Goal: Information Seeking & Learning: Learn about a topic

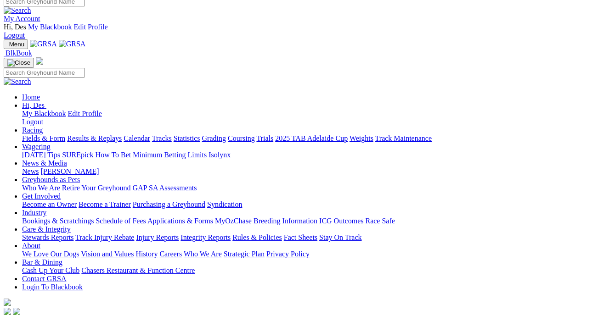
scroll to position [7, 0]
click at [48, 134] on link "Fields & Form" at bounding box center [43, 138] width 43 height 8
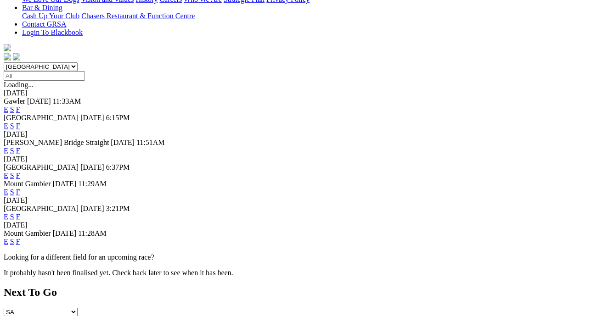
scroll to position [313, 1]
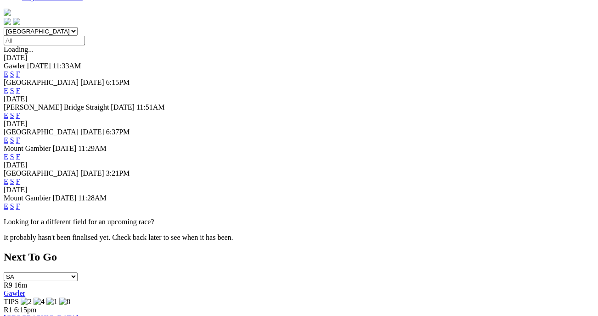
click at [8, 178] on link "E" at bounding box center [6, 182] width 5 height 8
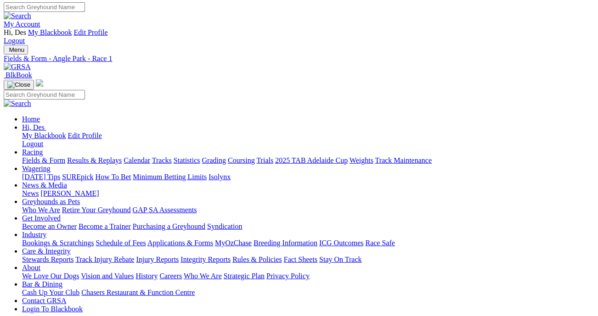
scroll to position [0, 3]
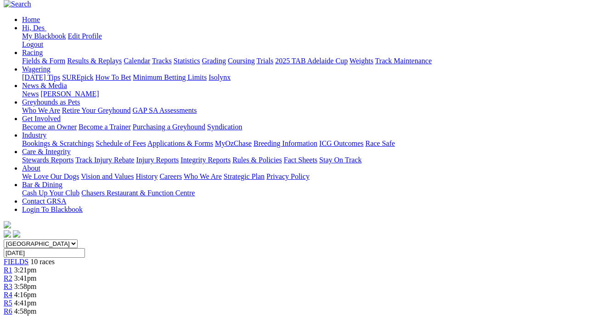
scroll to position [0, 1]
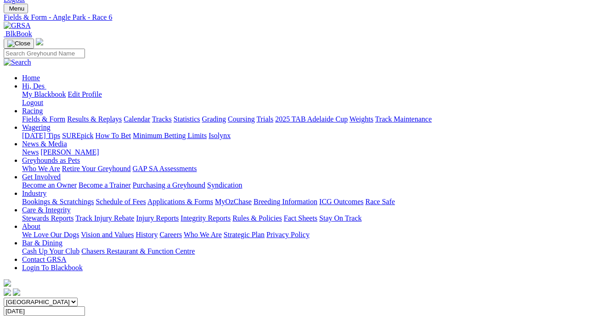
scroll to position [39, 0]
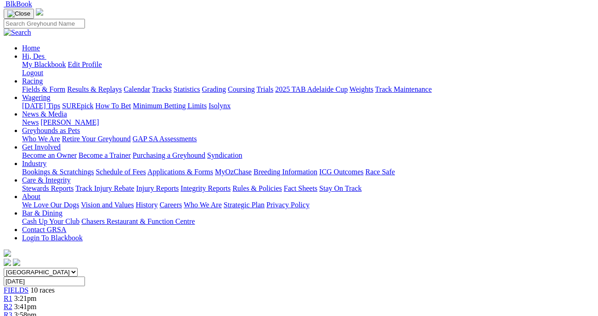
scroll to position [75, 0]
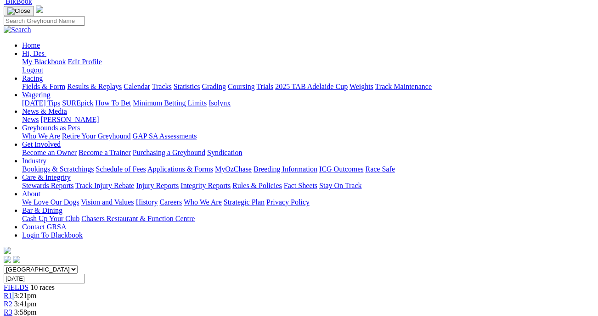
click at [99, 292] on div "R1 3:21pm" at bounding box center [299, 296] width 590 height 8
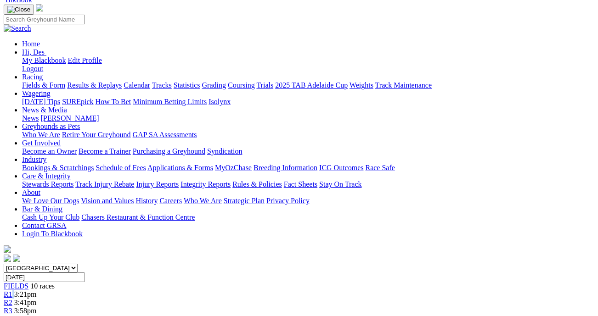
scroll to position [77, 0]
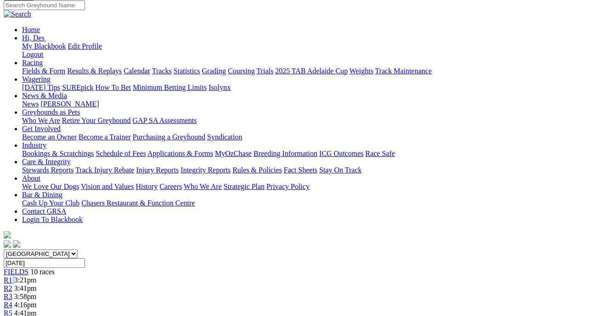
click at [96, 276] on div "R1 3:21pm" at bounding box center [299, 280] width 590 height 8
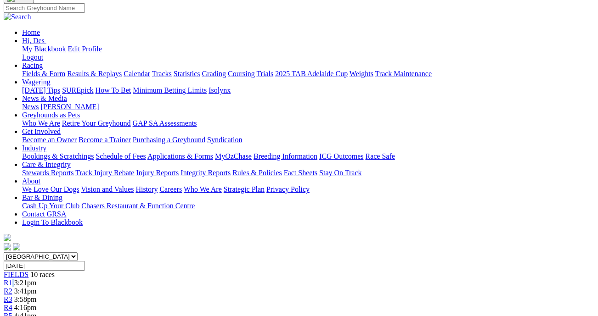
scroll to position [86, 3]
click at [12, 279] on link "R1" at bounding box center [8, 283] width 9 height 8
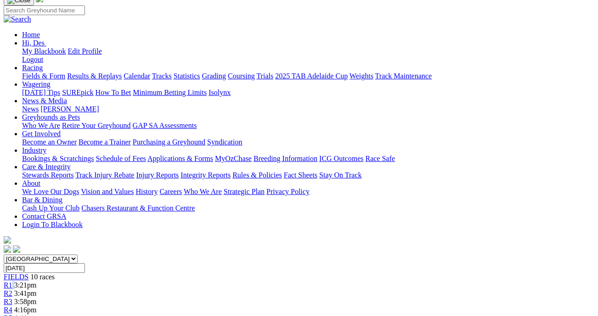
scroll to position [85, 3]
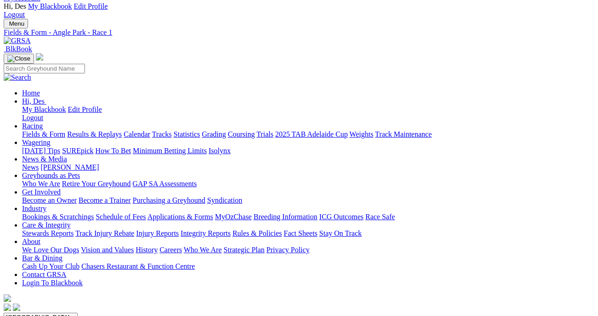
scroll to position [0, 1]
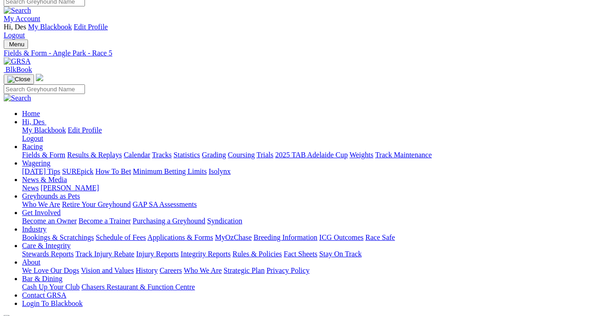
scroll to position [7, 0]
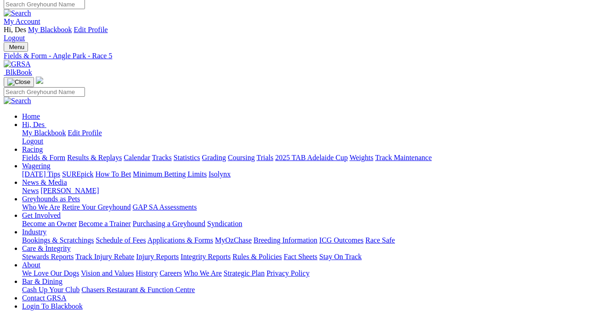
click at [97, 154] on link "Results & Replays" at bounding box center [94, 158] width 55 height 8
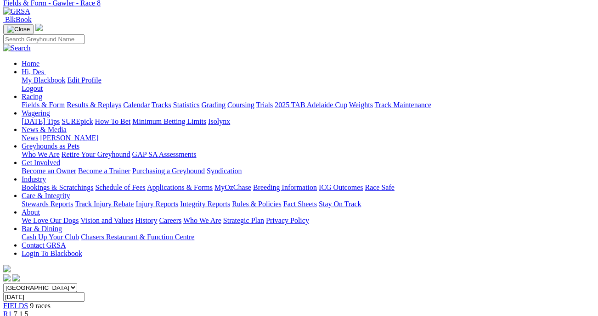
scroll to position [57, 0]
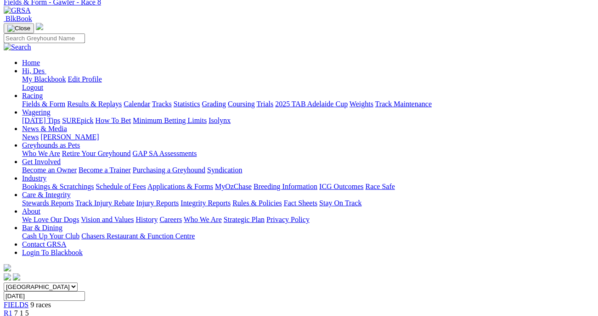
click at [34, 316] on span "2 1 4 6" at bounding box center [24, 322] width 20 height 8
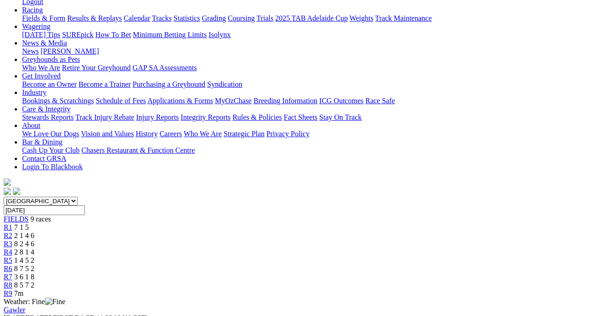
scroll to position [144, 0]
click at [34, 240] on span "8 2 4 6" at bounding box center [24, 244] width 20 height 8
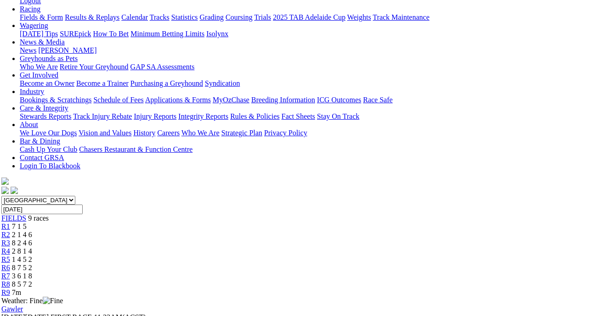
scroll to position [145, 3]
click at [32, 247] on span "2 8 1 4" at bounding box center [21, 251] width 20 height 8
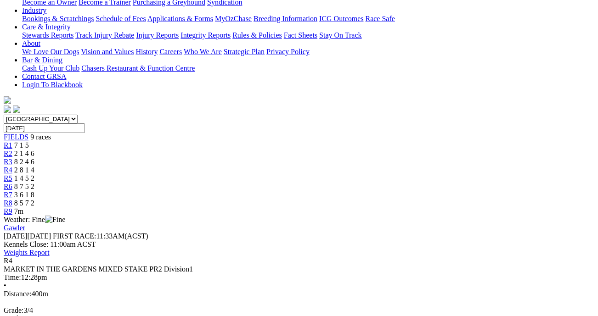
scroll to position [229, 0]
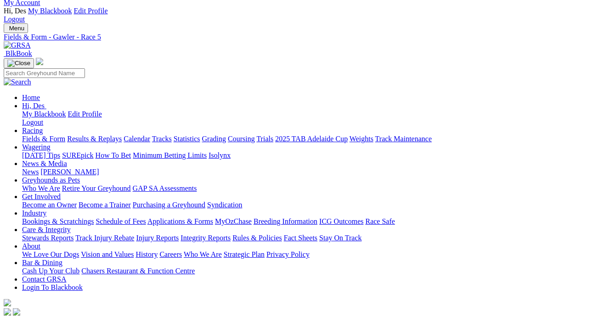
scroll to position [25, 0]
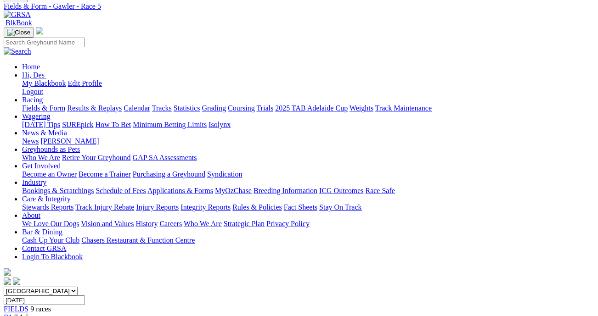
scroll to position [51, 3]
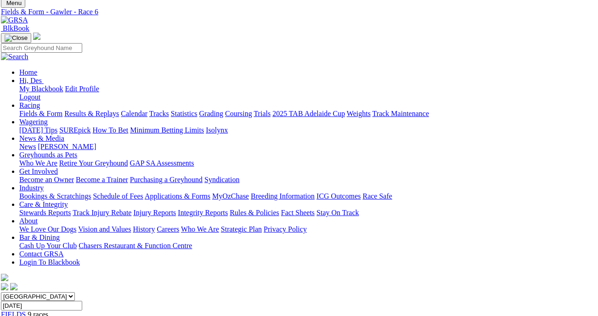
scroll to position [49, 3]
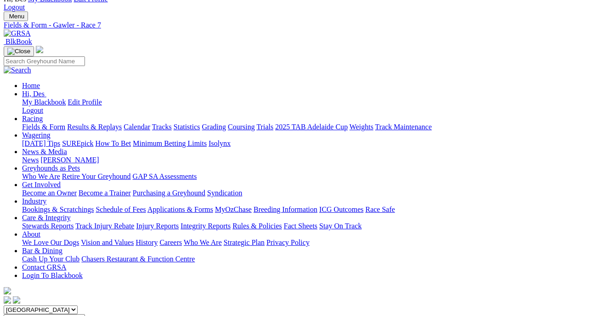
scroll to position [36, 0]
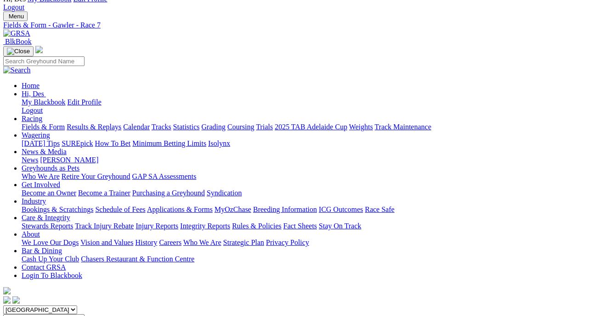
scroll to position [35, 0]
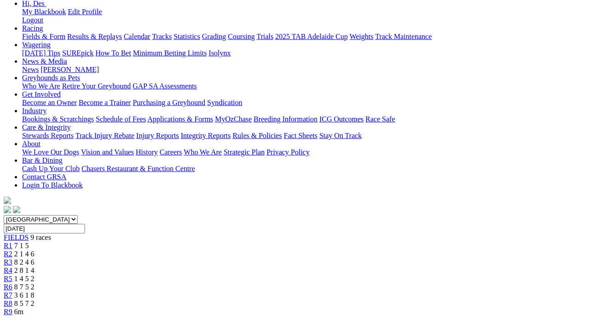
scroll to position [125, 0]
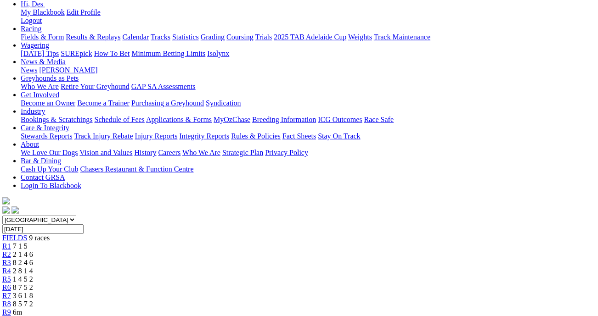
click at [169, 251] on div "R2 2 1 4 6" at bounding box center [297, 255] width 590 height 8
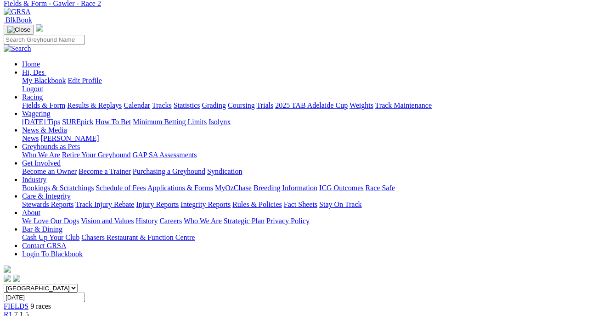
scroll to position [59, 0]
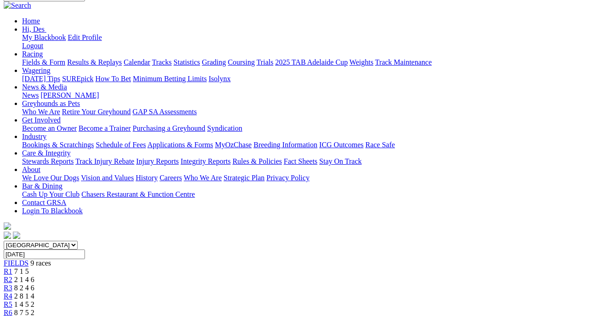
scroll to position [101, 0]
click at [276, 292] on div "R4 2 8 1 4" at bounding box center [298, 296] width 590 height 8
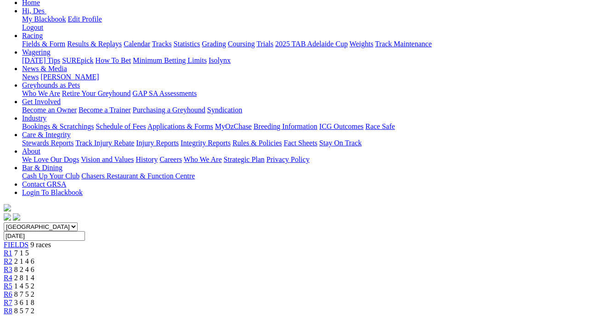
scroll to position [117, 0]
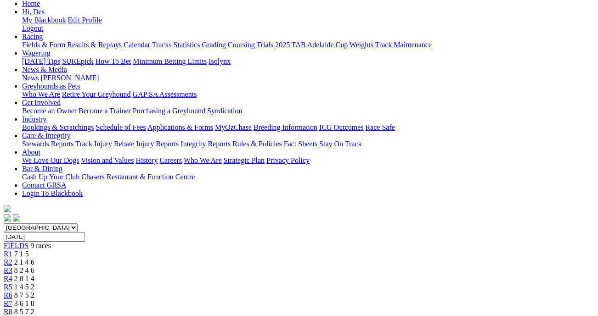
click at [34, 283] on span "1 4 5 2" at bounding box center [24, 287] width 20 height 8
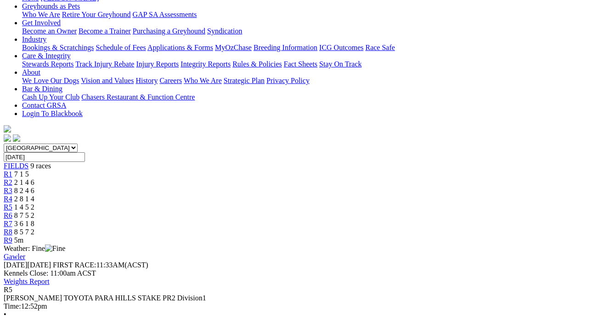
scroll to position [200, 0]
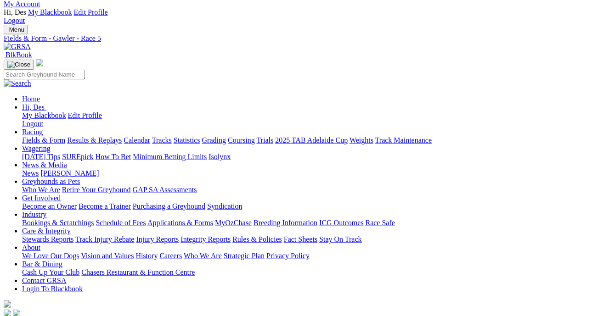
scroll to position [22, 2]
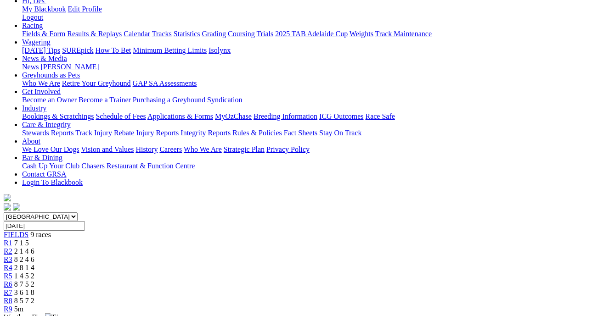
scroll to position [127, 0]
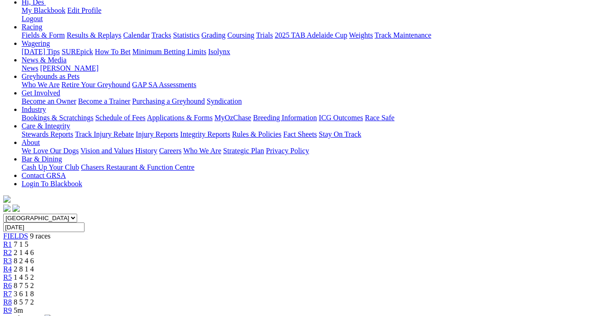
click at [34, 290] on span "3 6 1 8" at bounding box center [24, 294] width 20 height 8
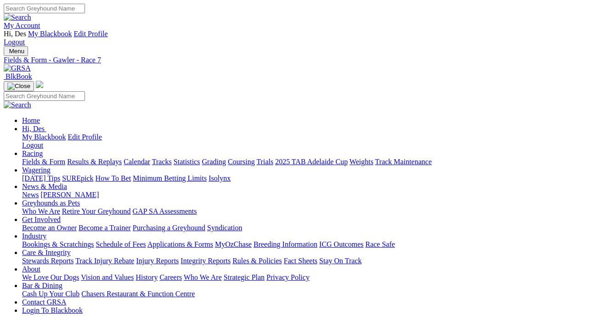
scroll to position [0, 0]
click at [42, 158] on link "Fields & Form" at bounding box center [43, 162] width 43 height 8
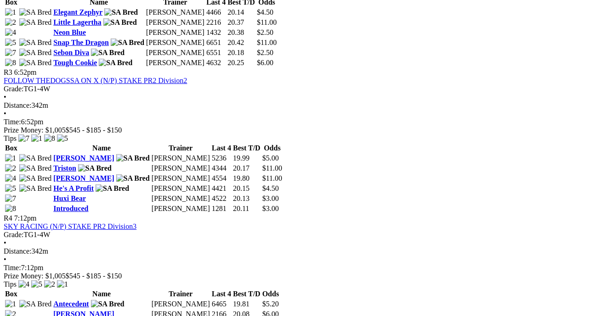
scroll to position [736, 0]
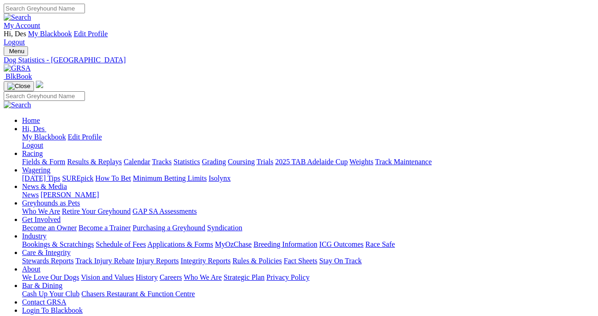
click at [230, 257] on link "Integrity Reports" at bounding box center [205, 261] width 50 height 8
